Goal: Contribute content: Contribute content

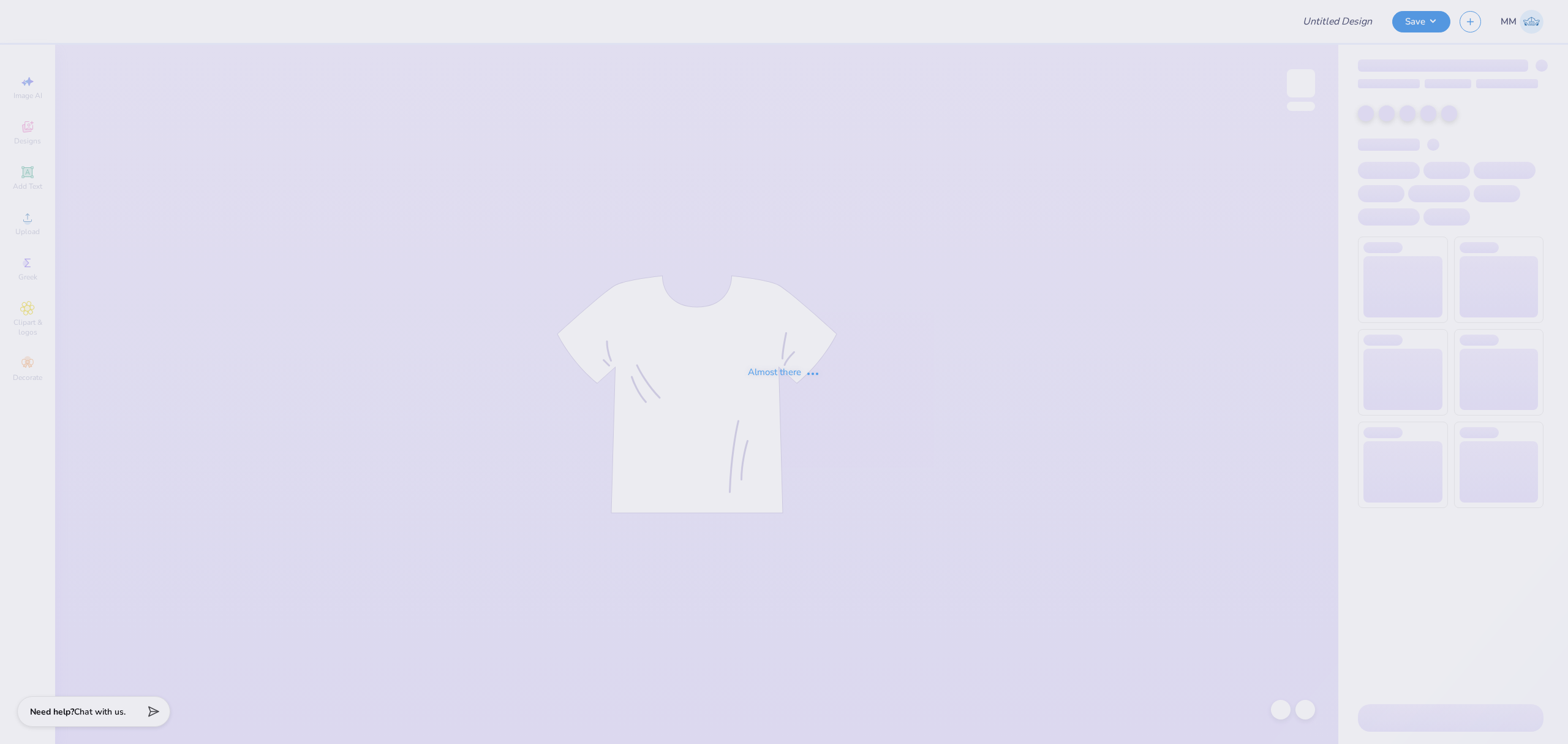
type input "Mock neck sweatshirts for Tri Theta"
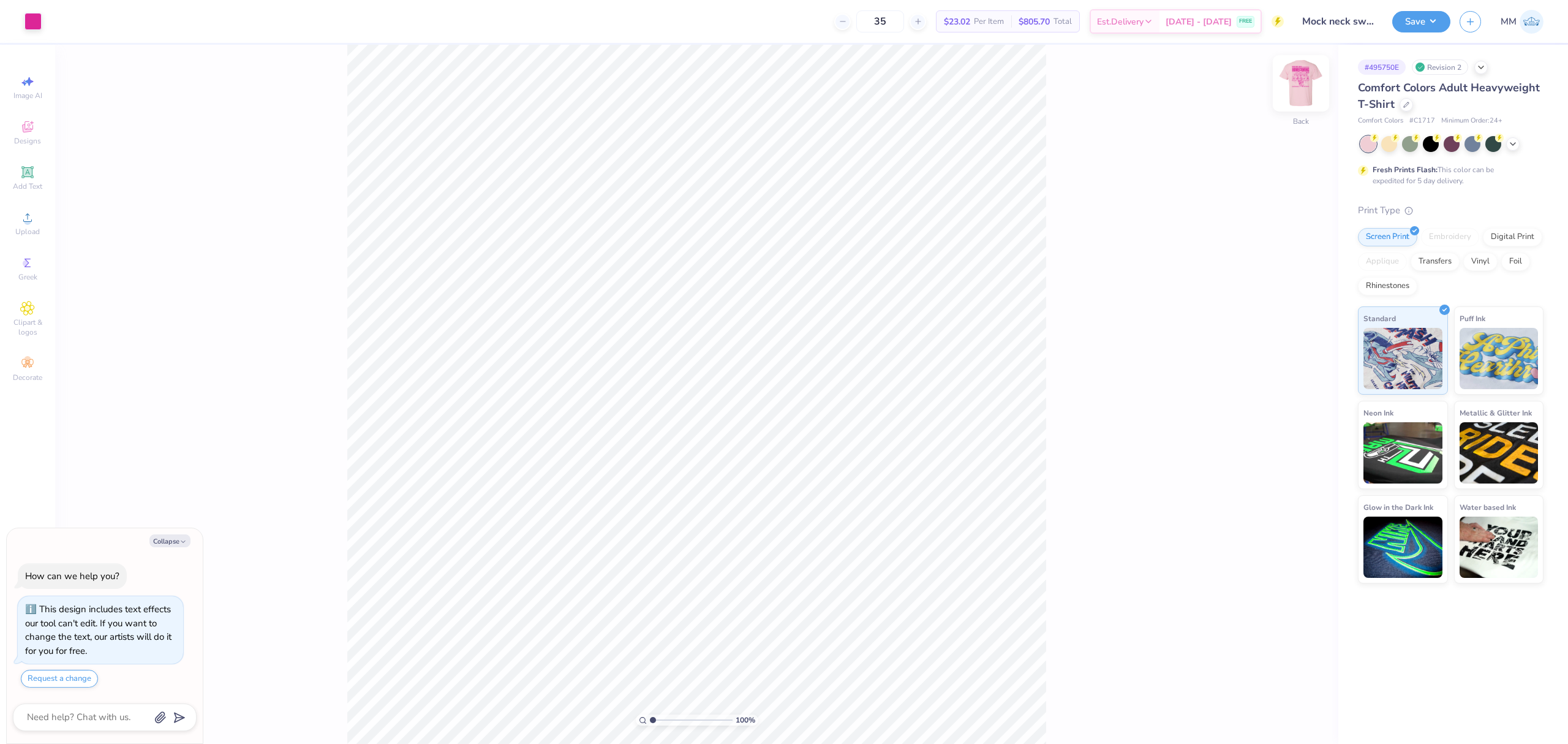
click at [1309, 89] on img at bounding box center [1301, 83] width 49 height 49
click at [30, 223] on circle at bounding box center [27, 221] width 7 height 7
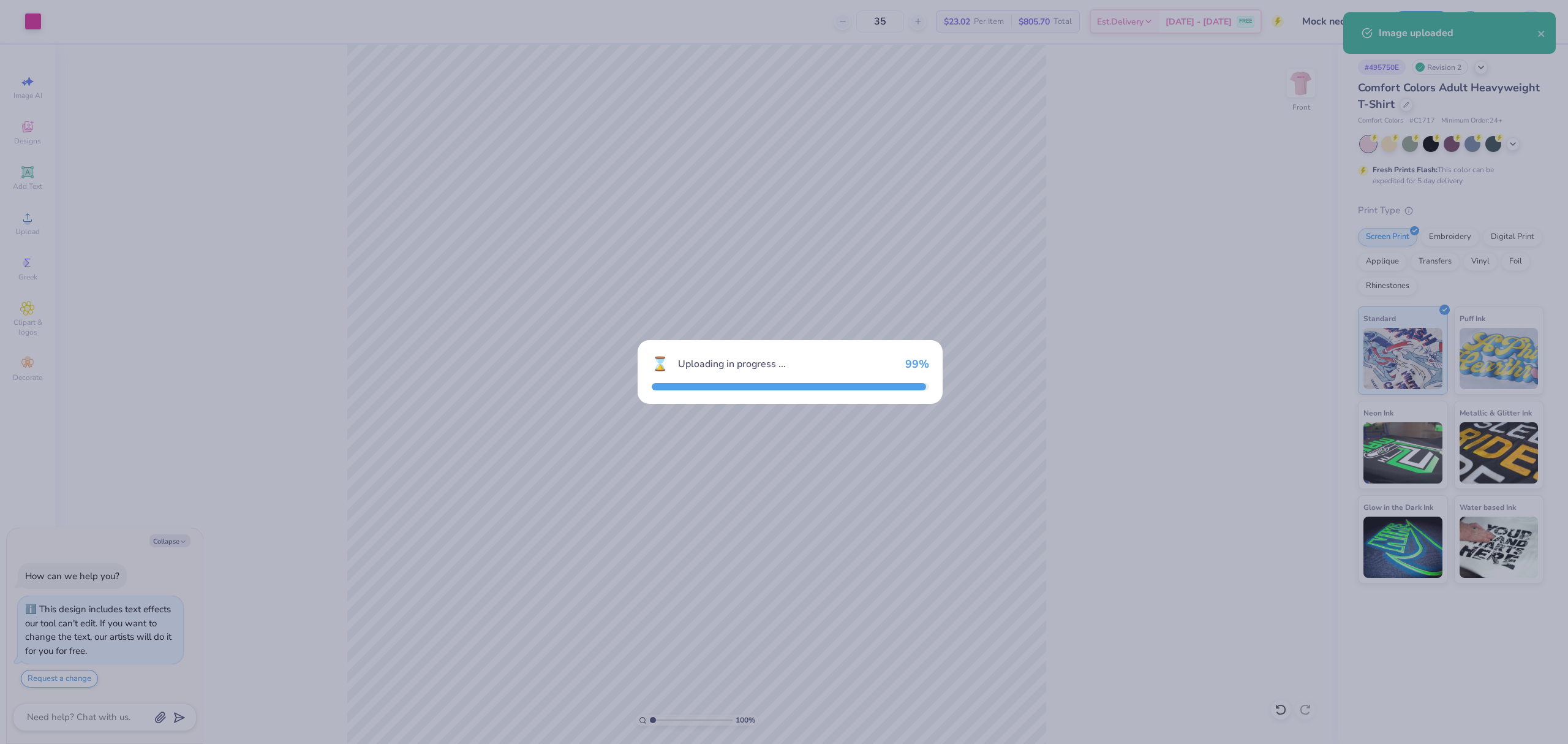
type textarea "x"
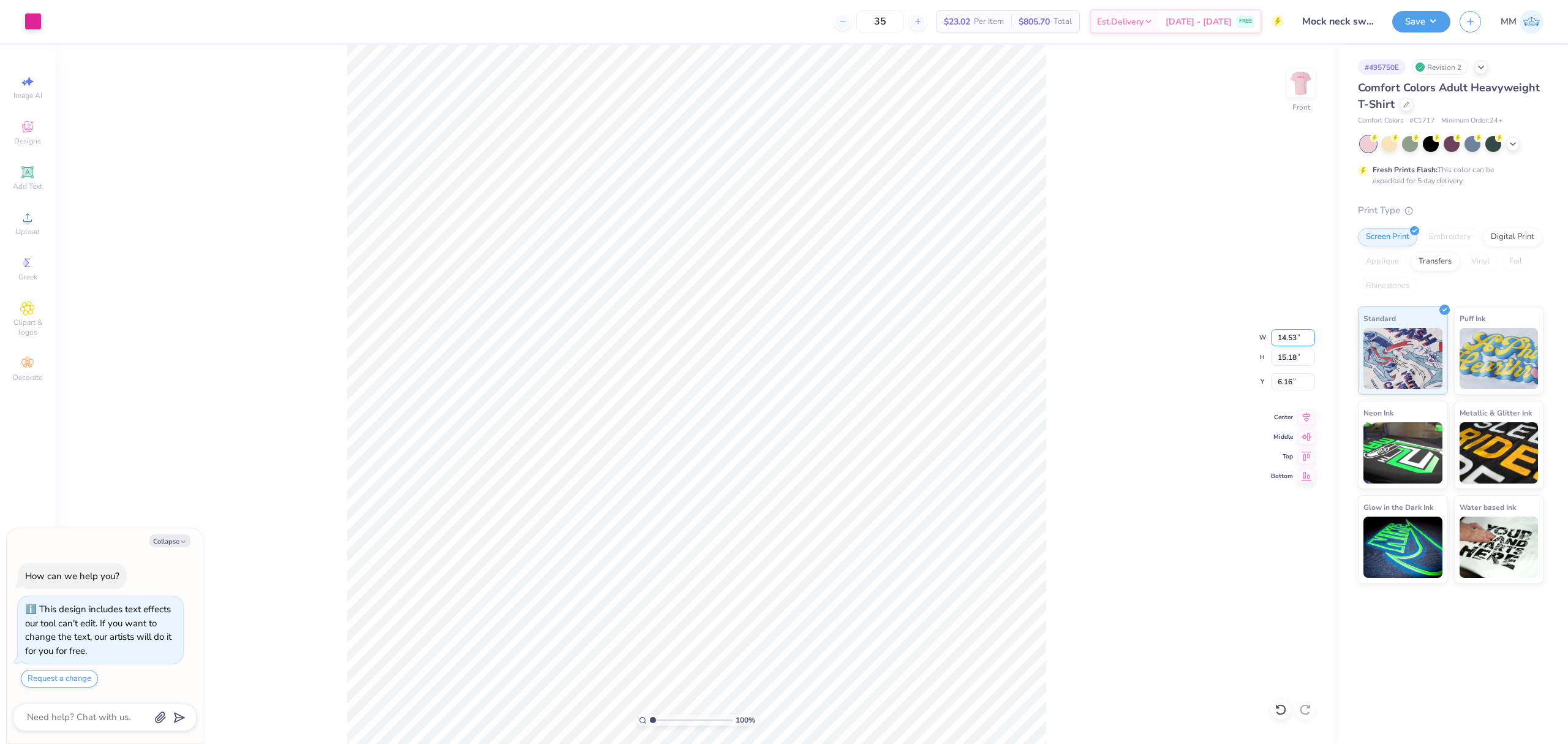
click at [1287, 339] on input "14.53" at bounding box center [1293, 337] width 44 height 17
type input "11"
type textarea "x"
type input "11.00"
type input "11.49"
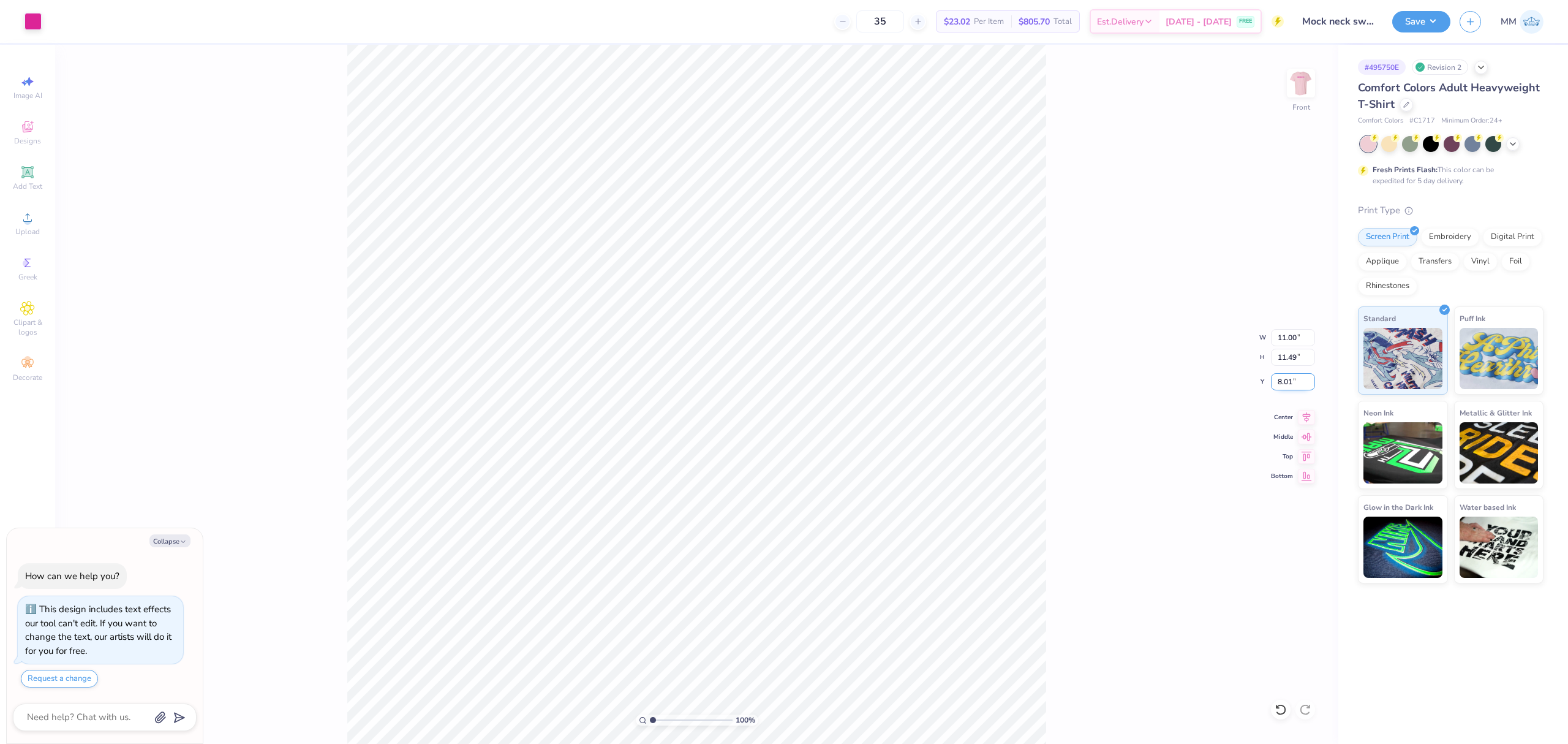
click at [1289, 382] on input "8.01" at bounding box center [1293, 382] width 44 height 17
type input "3.48"
click at [785, 627] on li "Send to Back" at bounding box center [778, 629] width 96 height 24
type textarea "x"
type input "3.47"
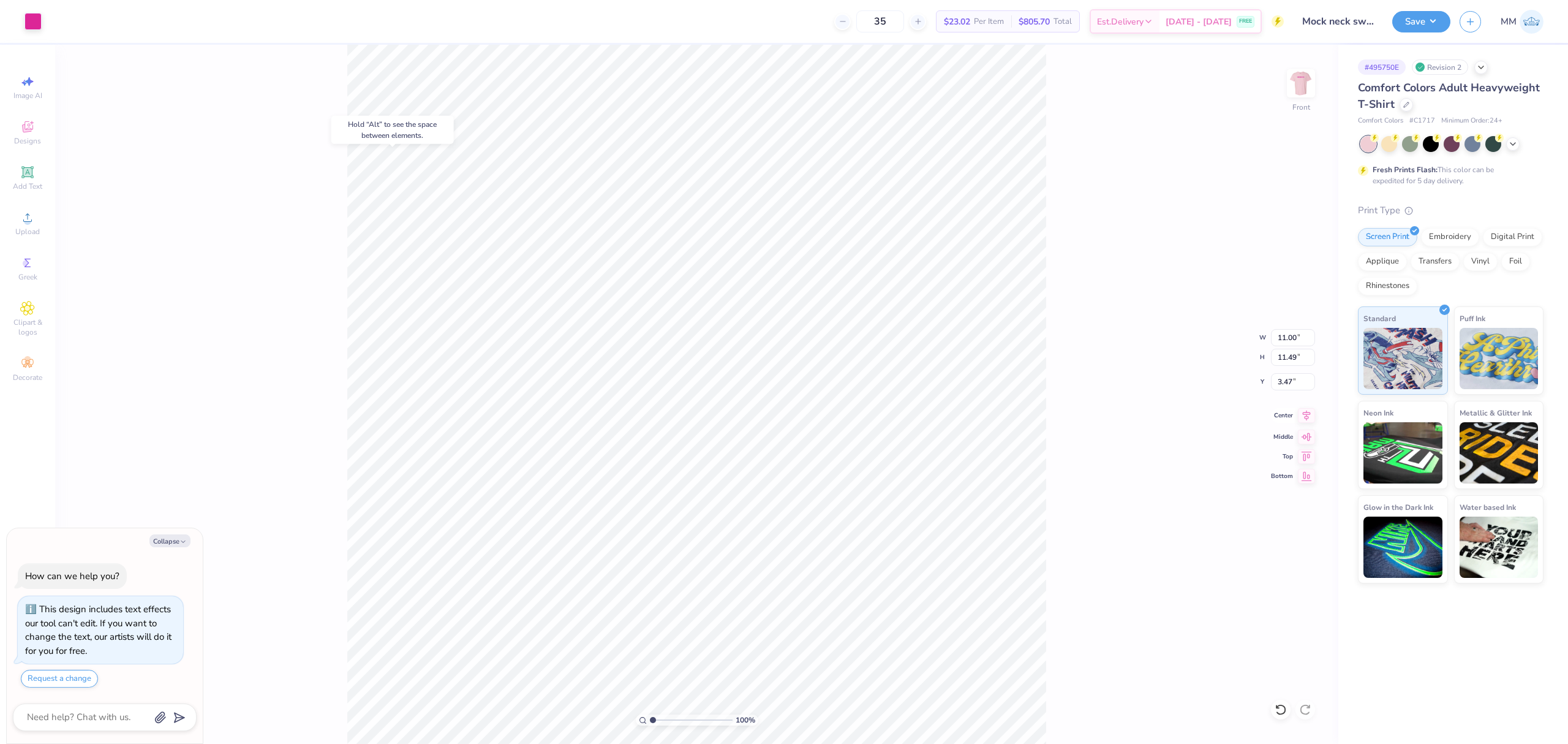
click at [1307, 417] on icon at bounding box center [1307, 416] width 8 height 10
click at [1081, 444] on div "100 % Front W 11.00 11.00 " H 11.49 11.49 " Y 3.47 3.47 " Center Middle Top Bot…" at bounding box center [697, 394] width 1284 height 699
type textarea "x"
drag, startPoint x: 655, startPoint y: 721, endPoint x: 662, endPoint y: 722, distance: 7.1
type input "2.08"
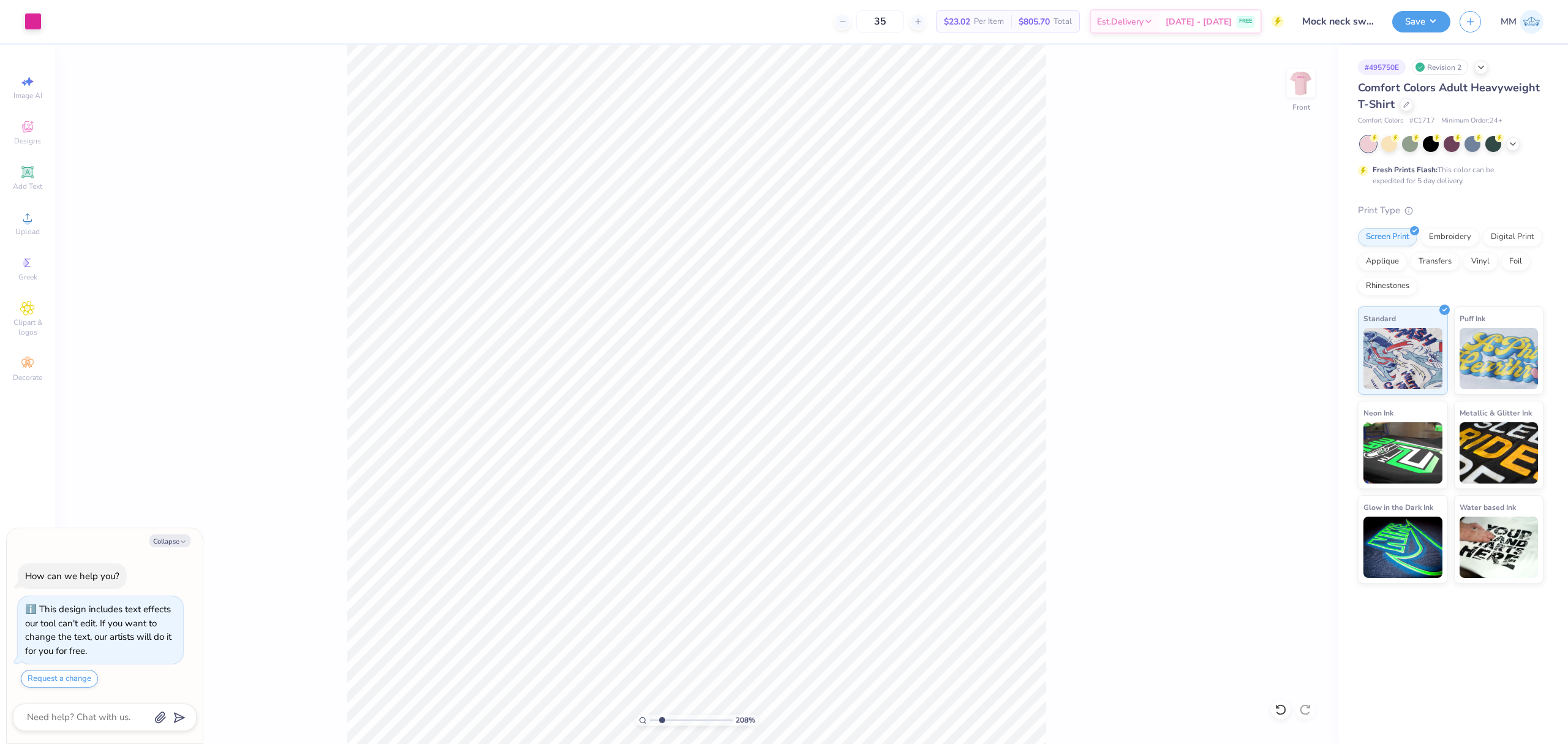
click at [662, 722] on input "range" at bounding box center [691, 720] width 82 height 11
click at [23, 226] on span "Upload" at bounding box center [27, 231] width 24 height 10
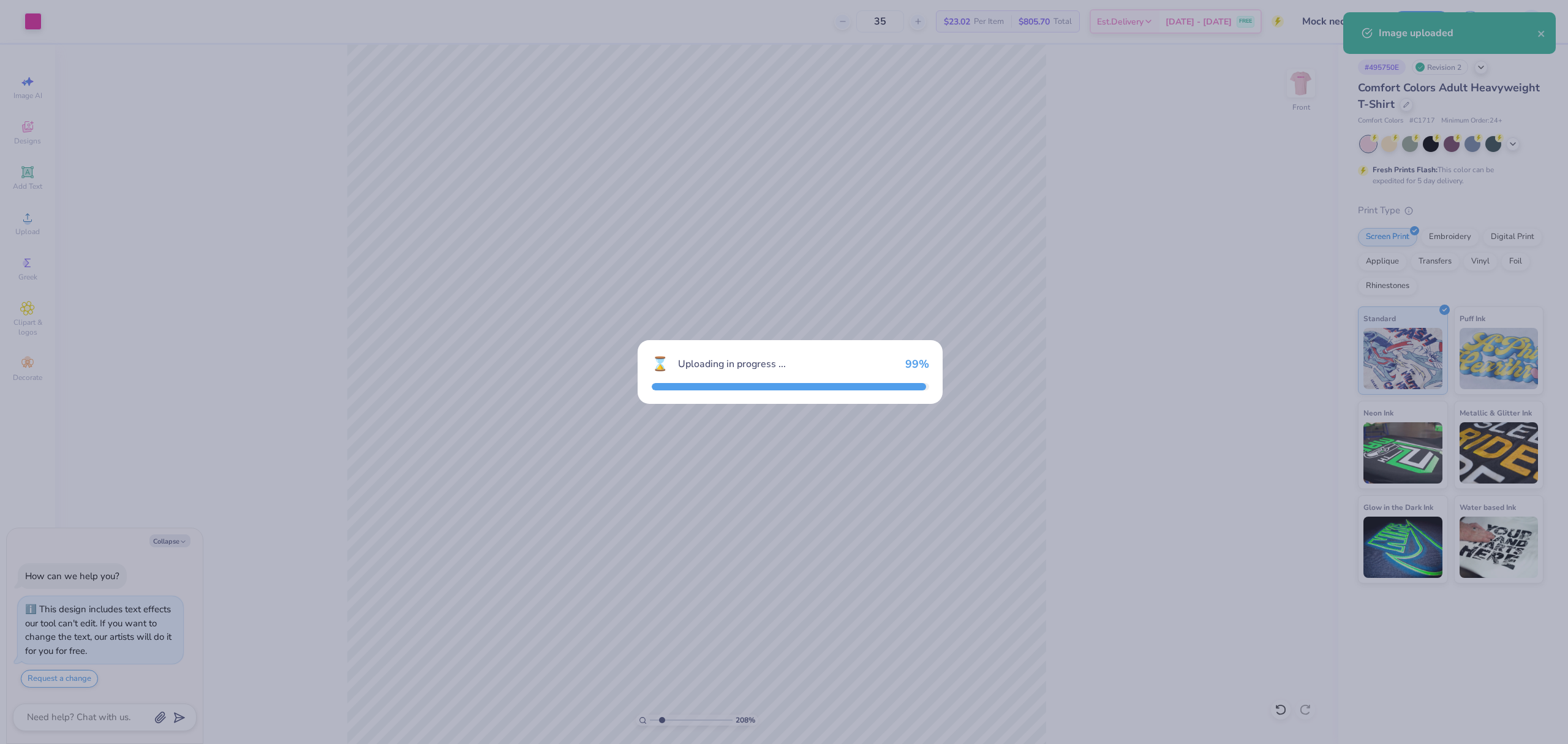
type textarea "x"
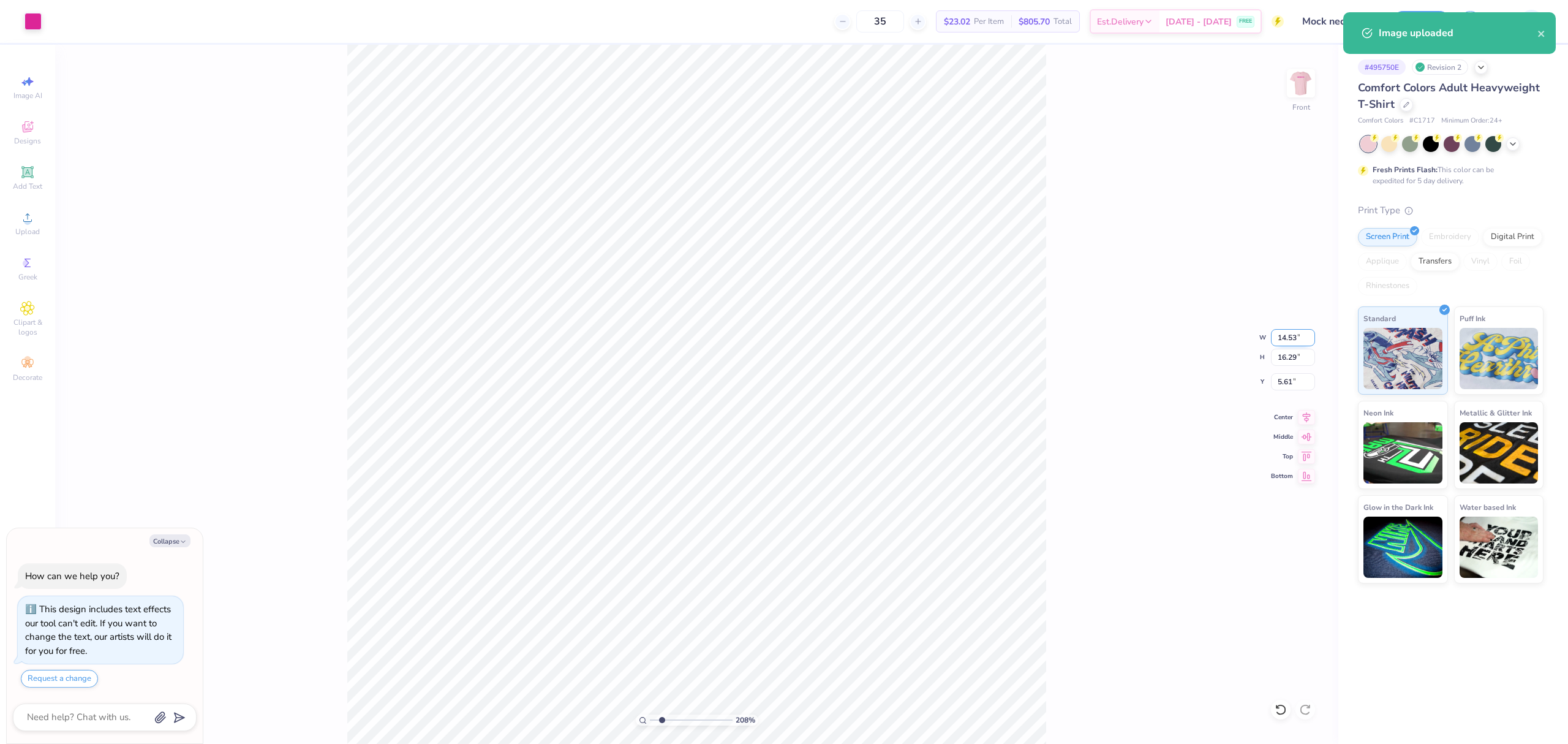
click at [1291, 339] on input "14.53" at bounding box center [1293, 337] width 44 height 17
type input "11"
type textarea "x"
type input "11.00"
type input "12.33"
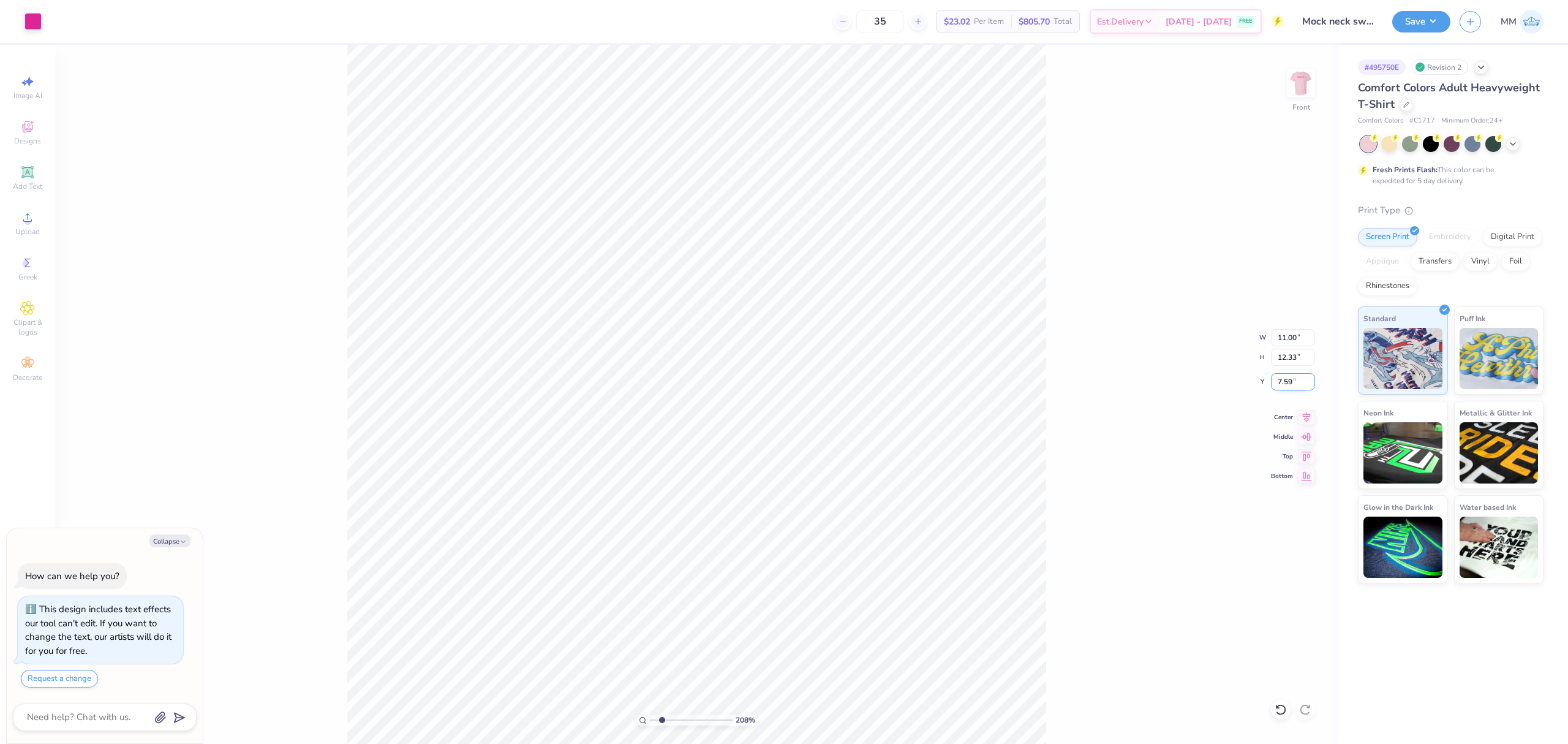
click at [1287, 382] on input "7.59" at bounding box center [1293, 382] width 44 height 17
type input "3.48"
type textarea "x"
type input "1"
drag, startPoint x: 820, startPoint y: 604, endPoint x: 650, endPoint y: 722, distance: 206.9
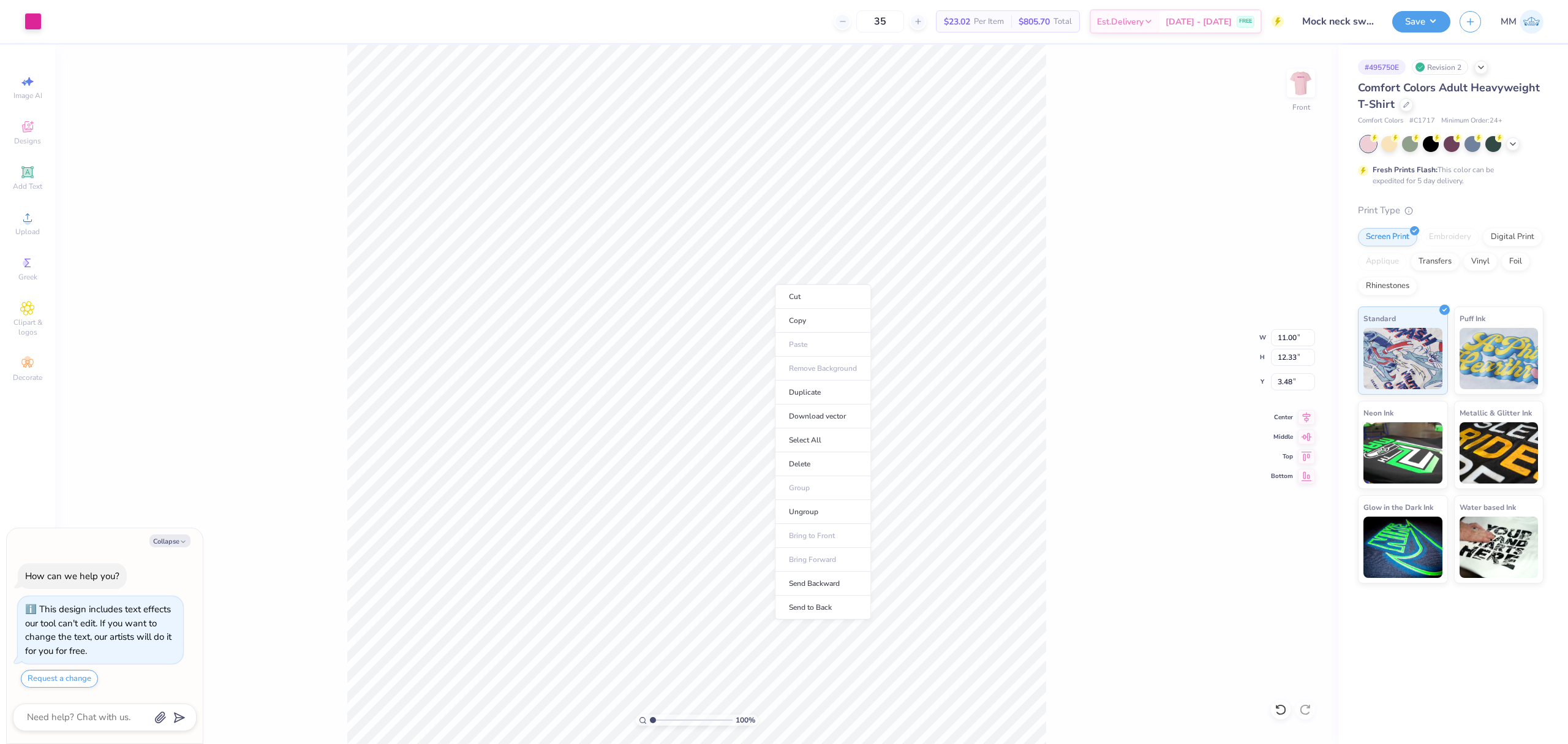
click at [820, 604] on li "Send to Back" at bounding box center [823, 607] width 96 height 24
type textarea "x"
type input "1.38"
click at [655, 721] on input "range" at bounding box center [691, 720] width 82 height 11
type textarea "x"
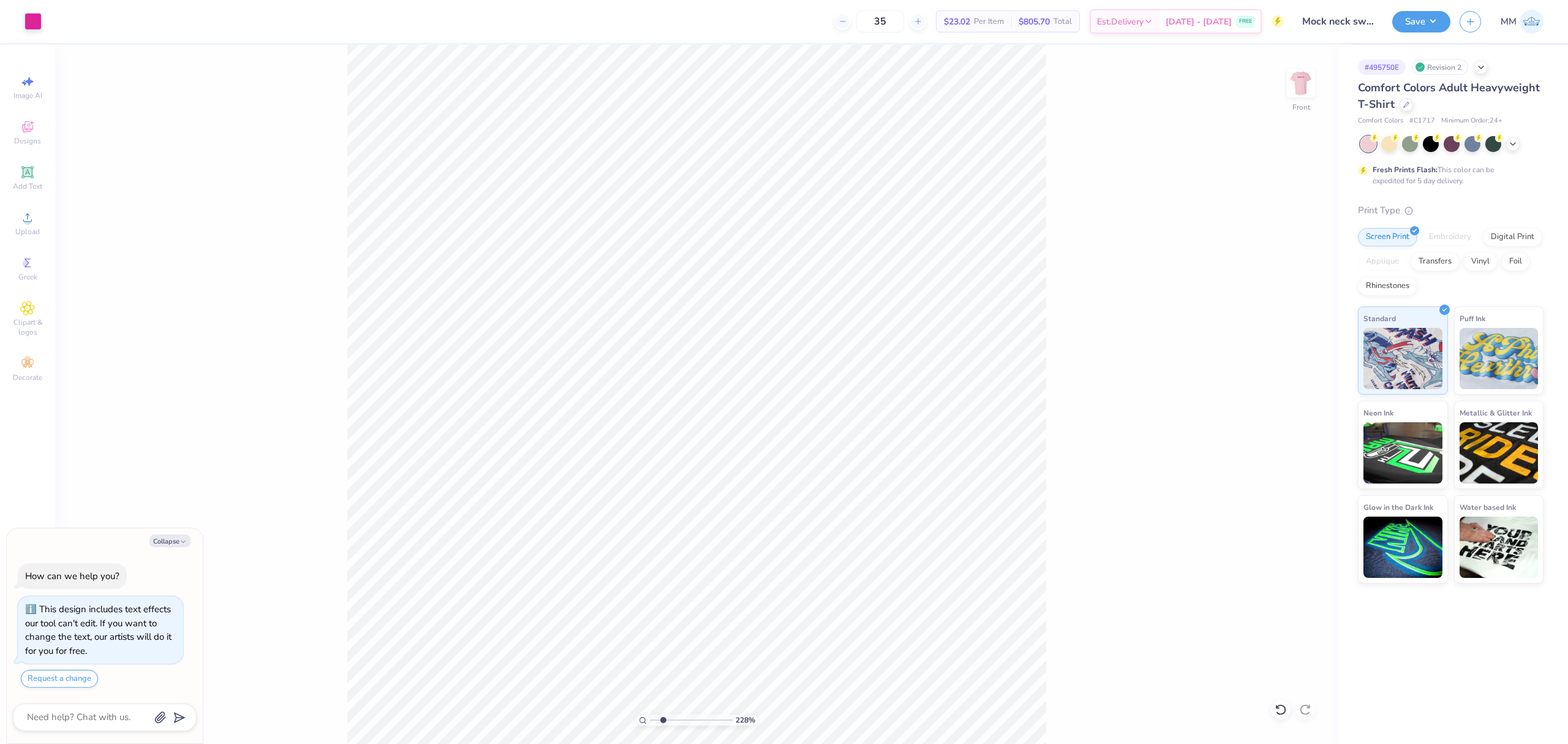
drag, startPoint x: 657, startPoint y: 719, endPoint x: 665, endPoint y: 729, distance: 12.8
type input "2.48"
click at [665, 725] on input "range" at bounding box center [691, 720] width 82 height 11
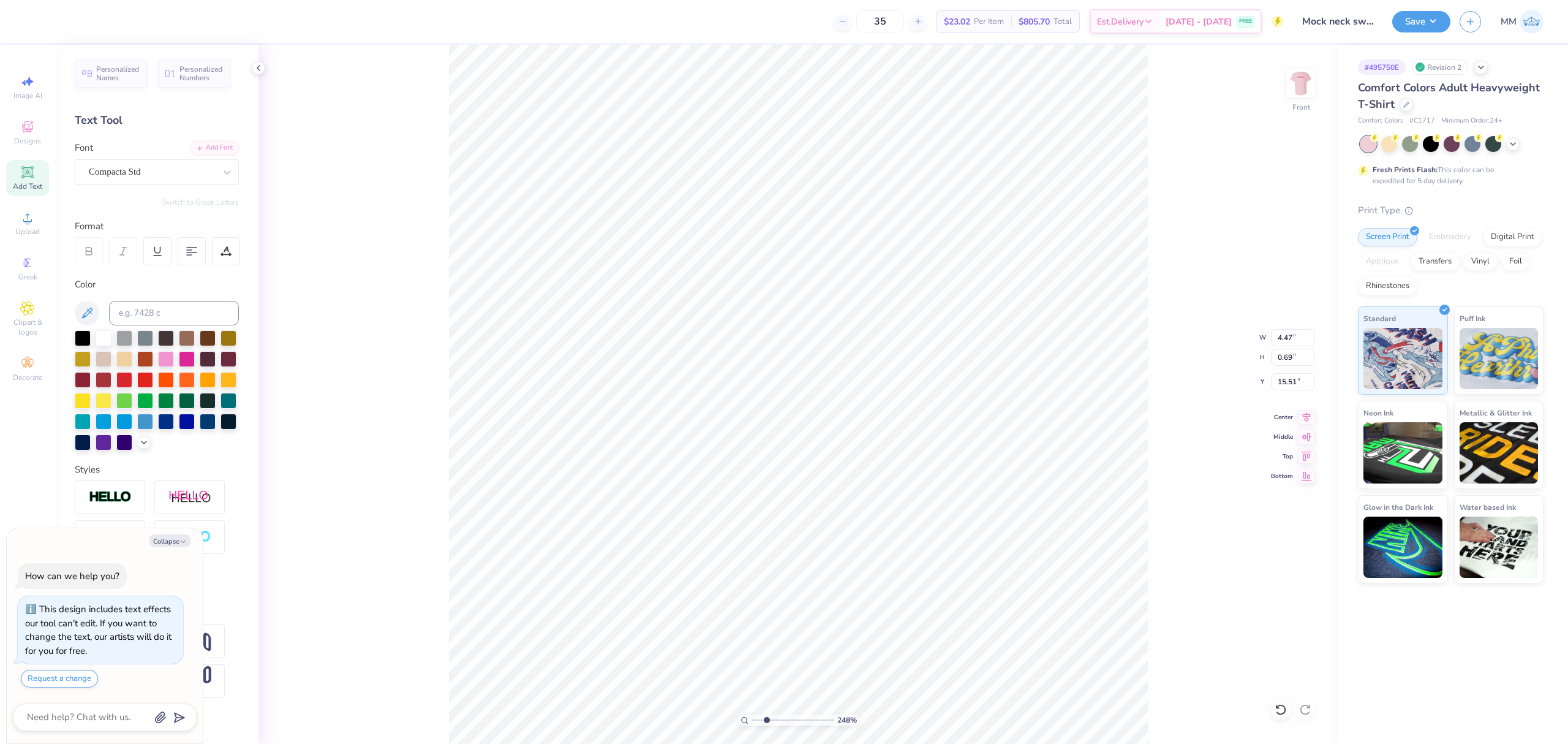
type textarea "x"
type input "15.18"
drag, startPoint x: 766, startPoint y: 719, endPoint x: 685, endPoint y: 711, distance: 81.4
type input "1"
click at [752, 715] on input "range" at bounding box center [793, 720] width 82 height 11
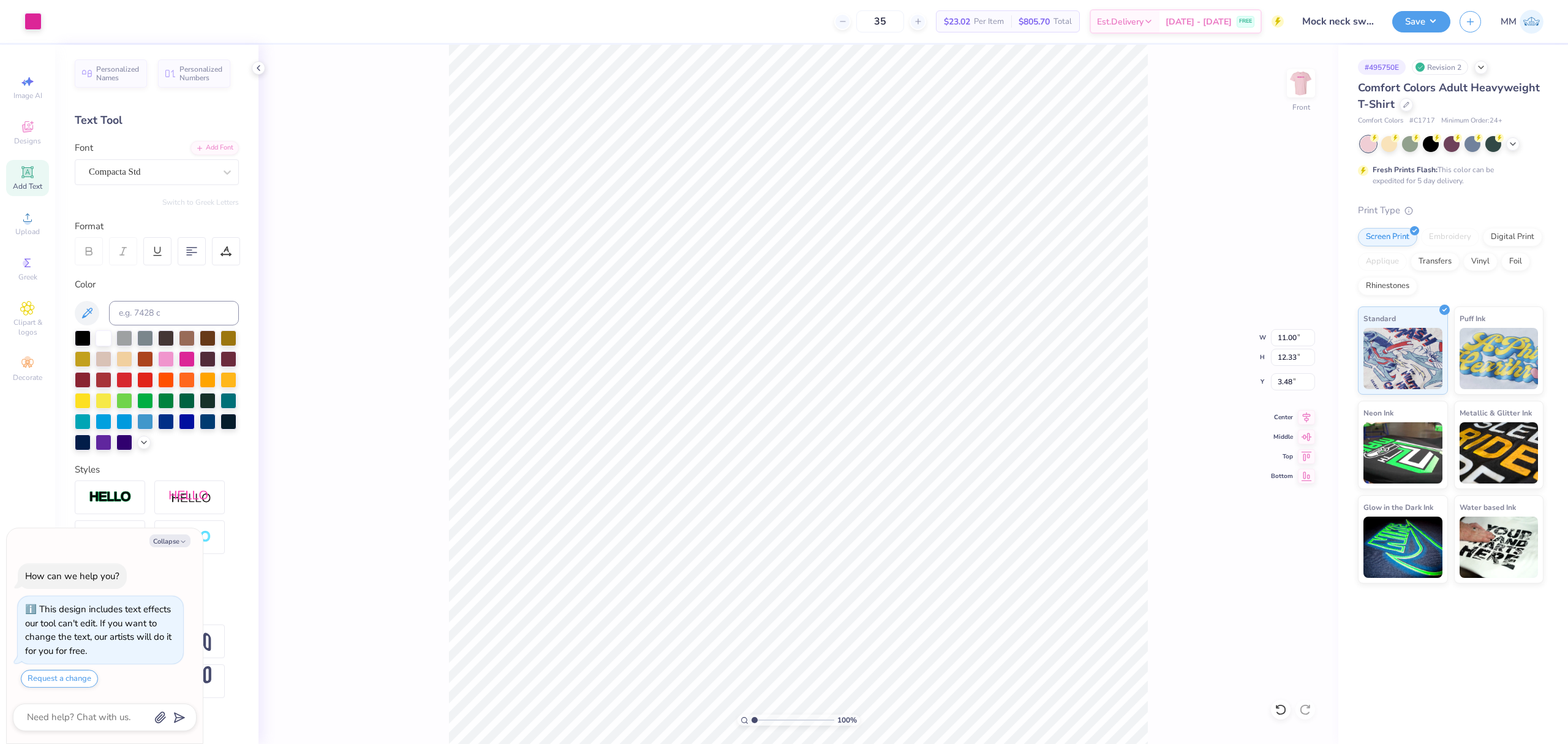
type textarea "x"
type input "6.12"
type input "0.93"
type input "3.00"
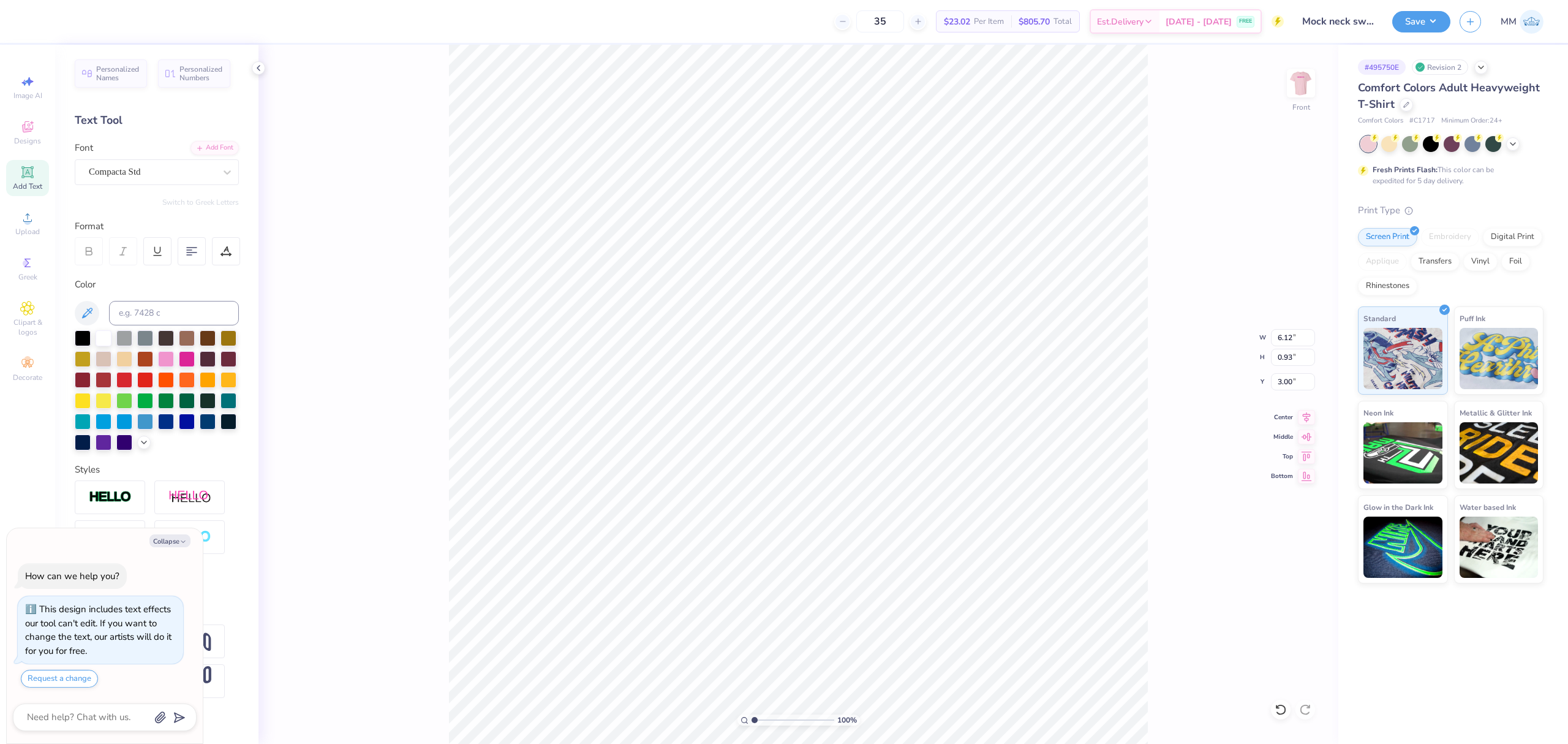
type textarea "x"
type input "2.02"
type input "1.00"
type input "6.62"
click at [180, 543] on icon "button" at bounding box center [183, 542] width 7 height 7
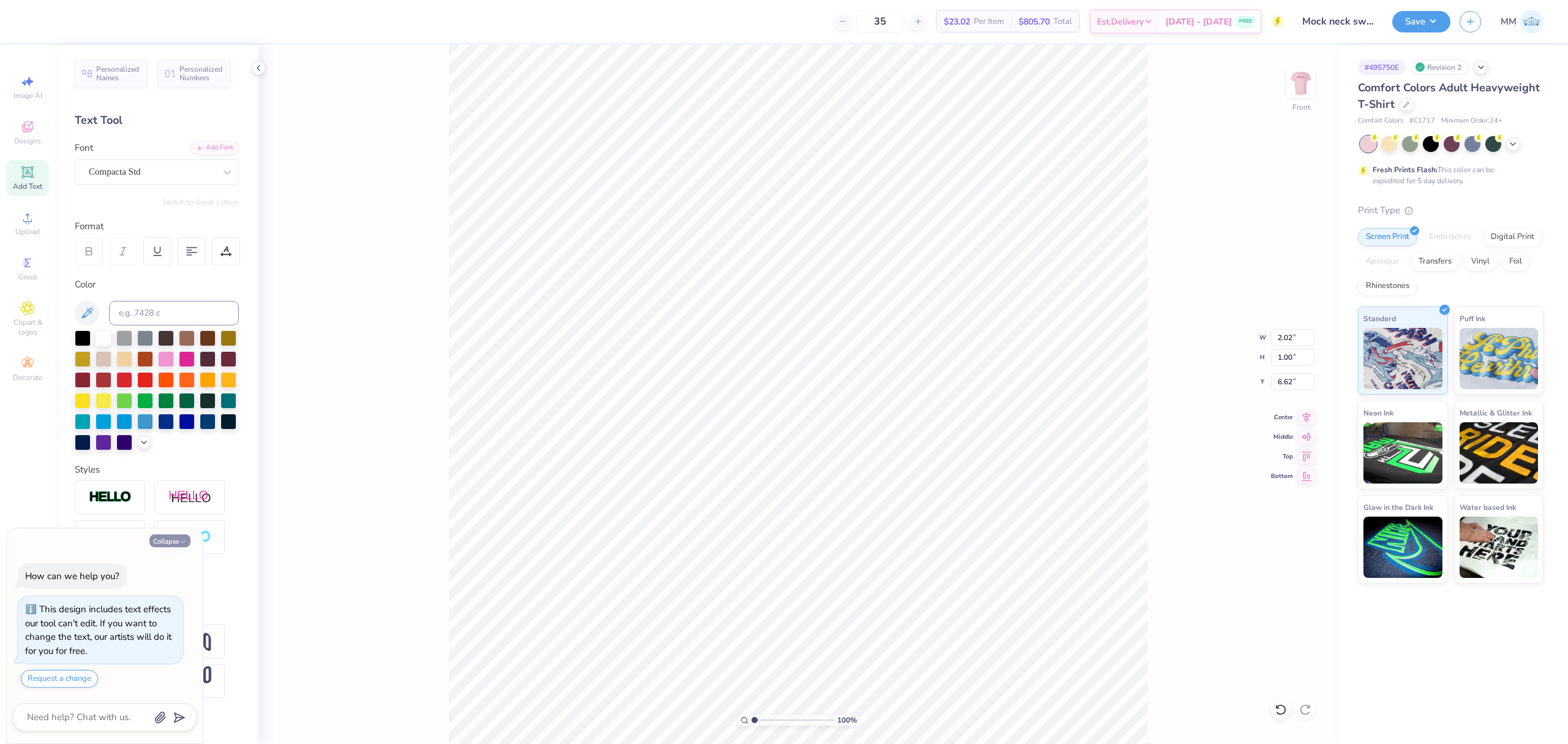
type textarea "x"
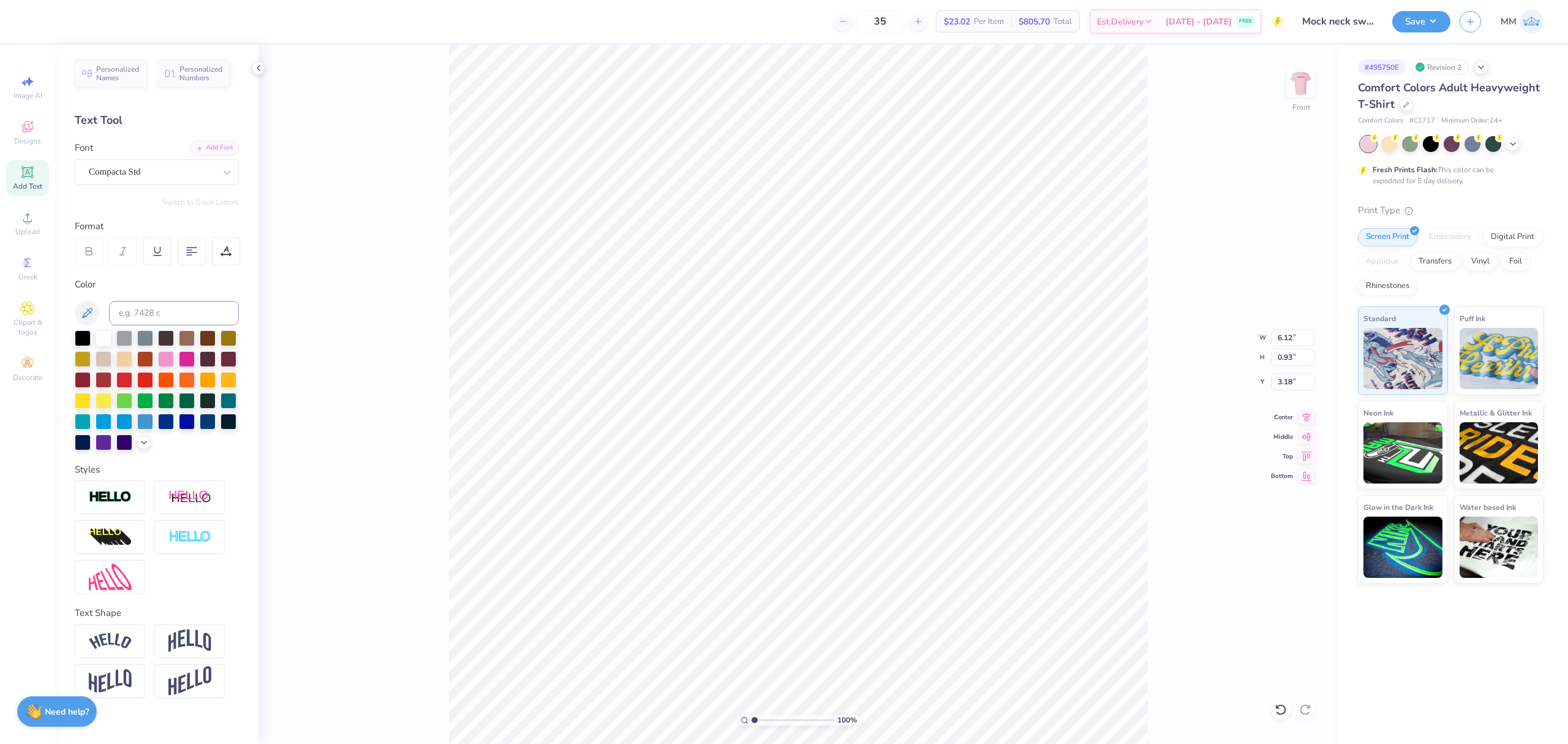
type input "3.18"
type input "4.47"
type input "0.69"
type input "15.12"
type input "6.66"
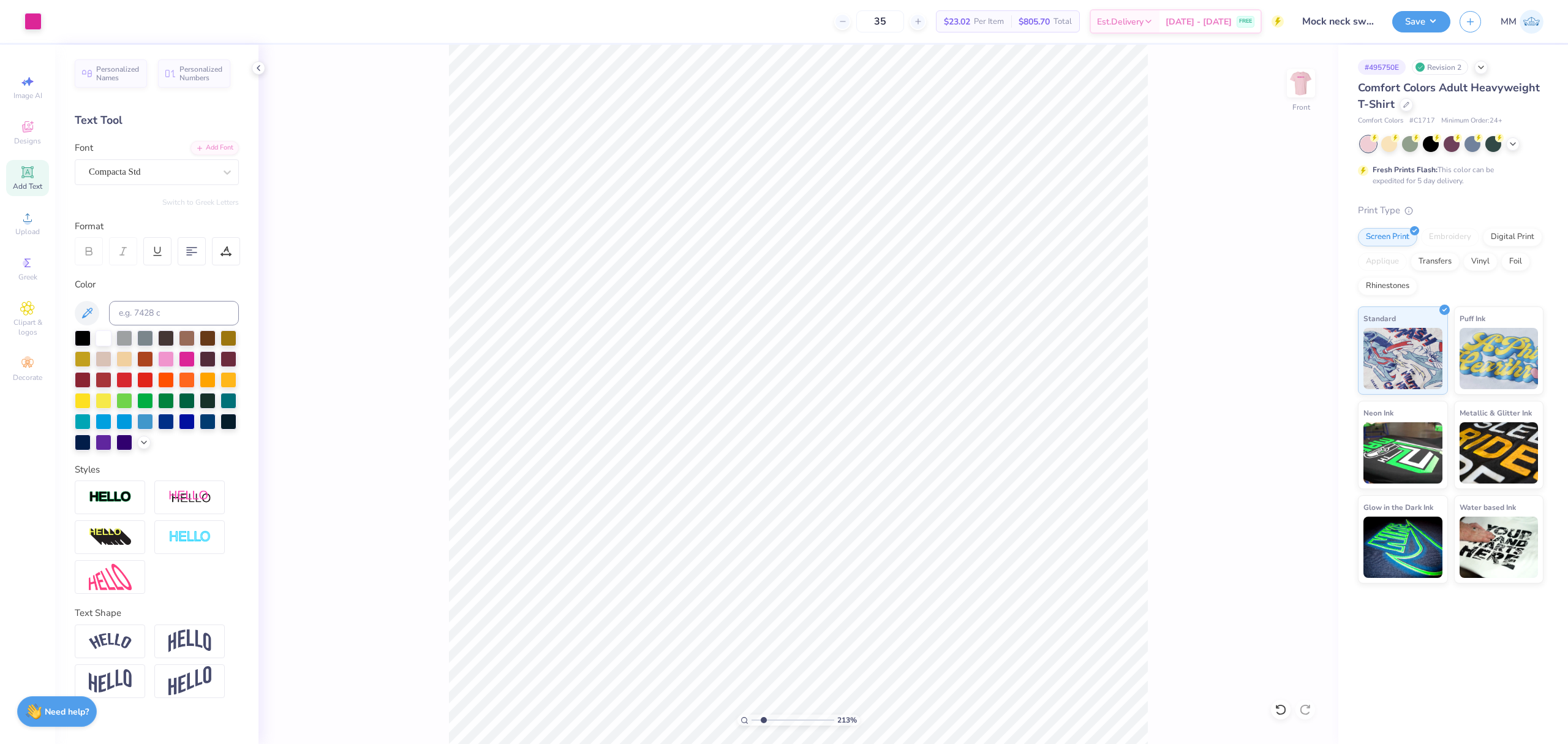
drag, startPoint x: 753, startPoint y: 721, endPoint x: 764, endPoint y: 724, distance: 11.4
type input "2.13"
click at [764, 724] on input "range" at bounding box center [793, 720] width 82 height 11
type input "3.16"
drag, startPoint x: 765, startPoint y: 722, endPoint x: 697, endPoint y: 715, distance: 68.4
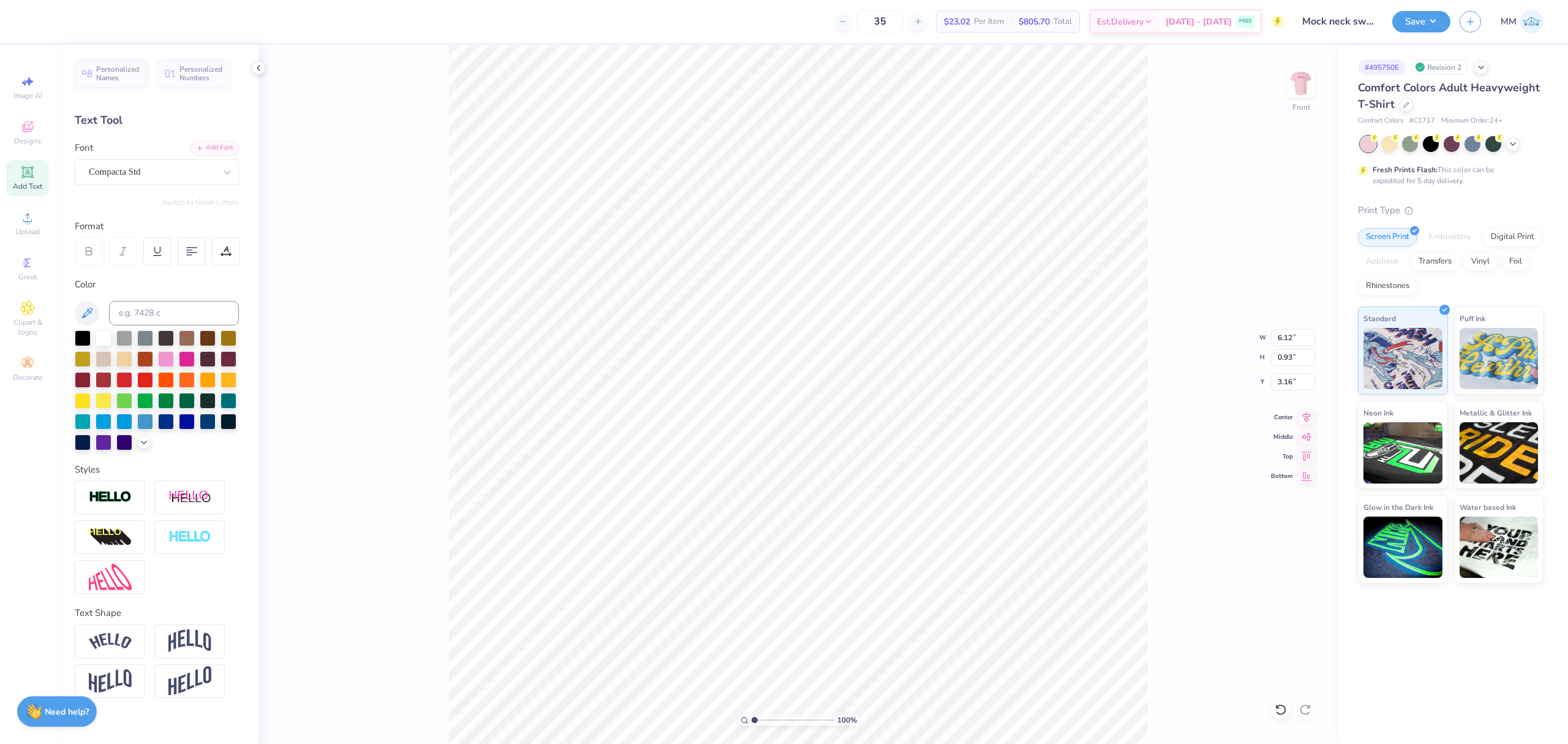
type input "1"
click at [752, 715] on input "range" at bounding box center [793, 720] width 82 height 11
click at [1290, 379] on input "3.16" at bounding box center [1293, 382] width 44 height 17
type input "3.00"
click at [1398, 23] on button "Save" at bounding box center [1421, 19] width 58 height 22
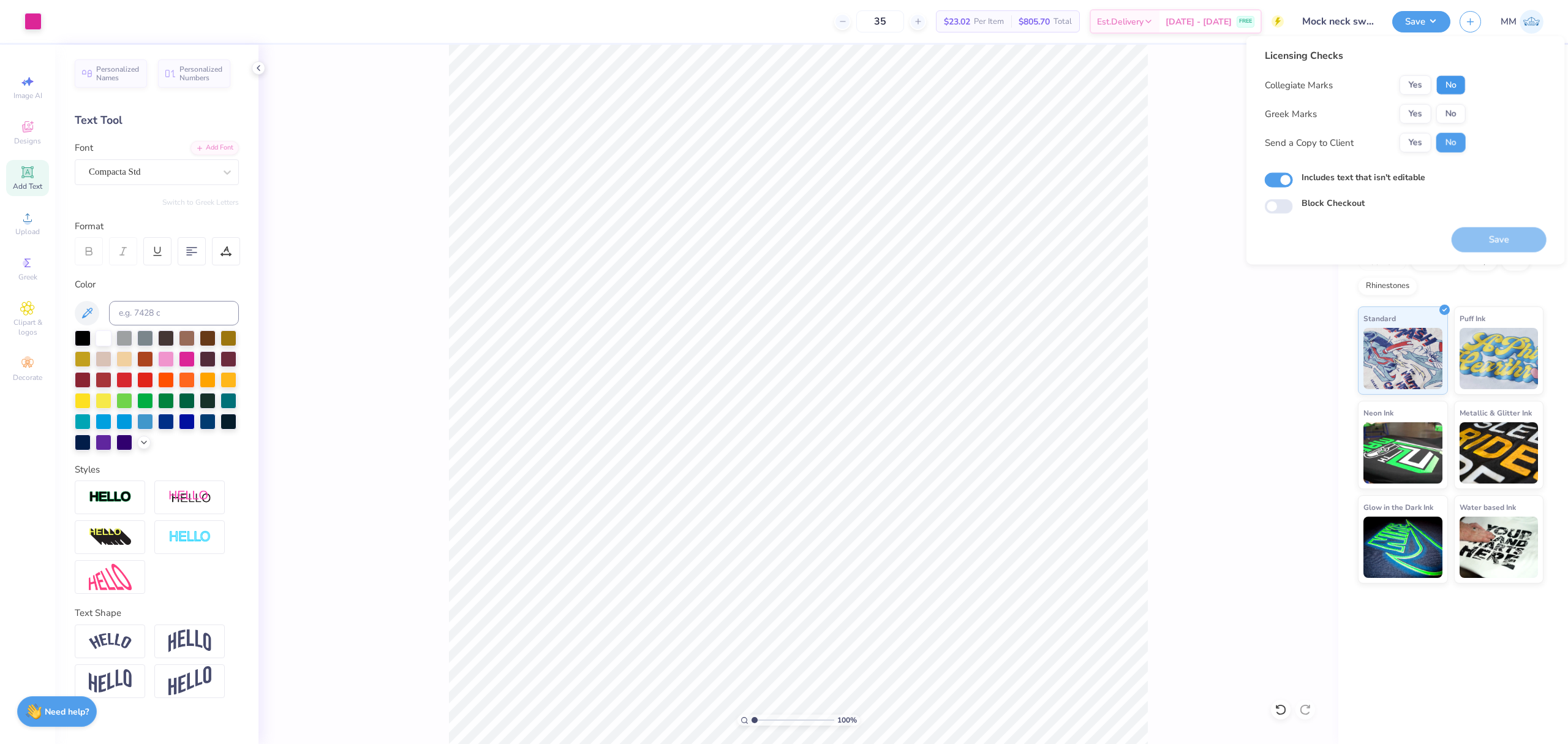
click at [1449, 76] on button "No" at bounding box center [1451, 85] width 30 height 19
click at [1446, 111] on button "No" at bounding box center [1451, 114] width 30 height 19
click at [1476, 241] on button "Save" at bounding box center [1500, 240] width 95 height 25
click at [1287, 183] on input "Includes text that isn't editable" at bounding box center [1279, 180] width 28 height 15
checkbox input "true"
